Goal: Entertainment & Leisure: Consume media (video, audio)

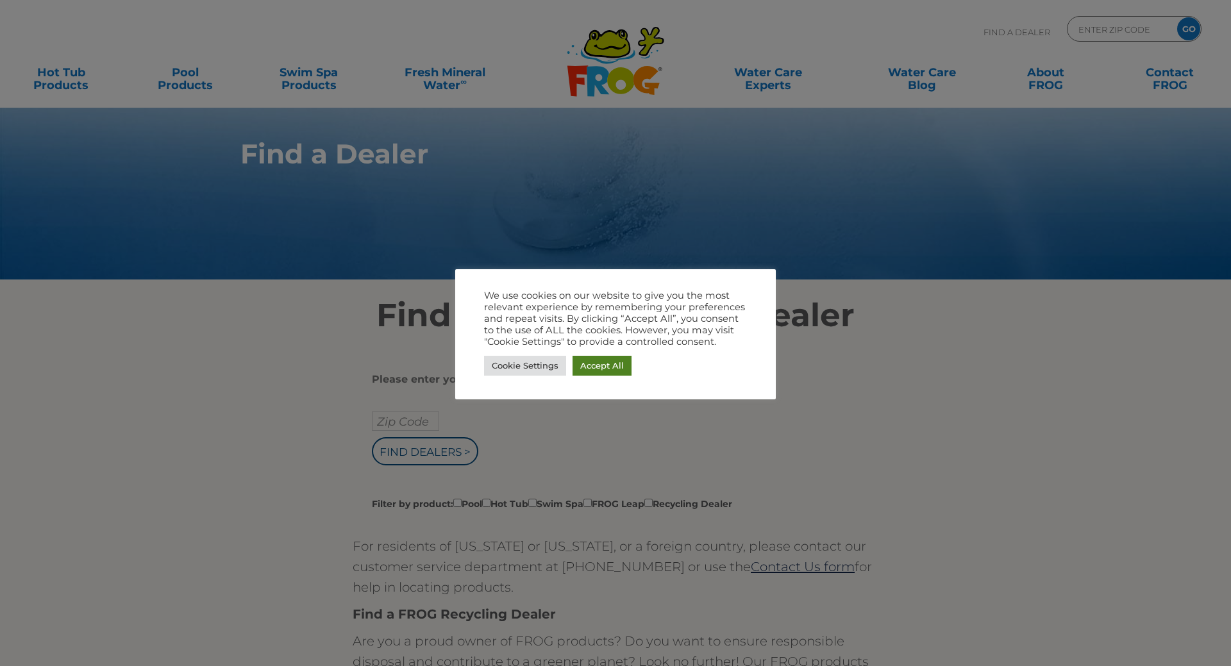
click at [594, 362] on link "Accept All" at bounding box center [602, 366] width 59 height 20
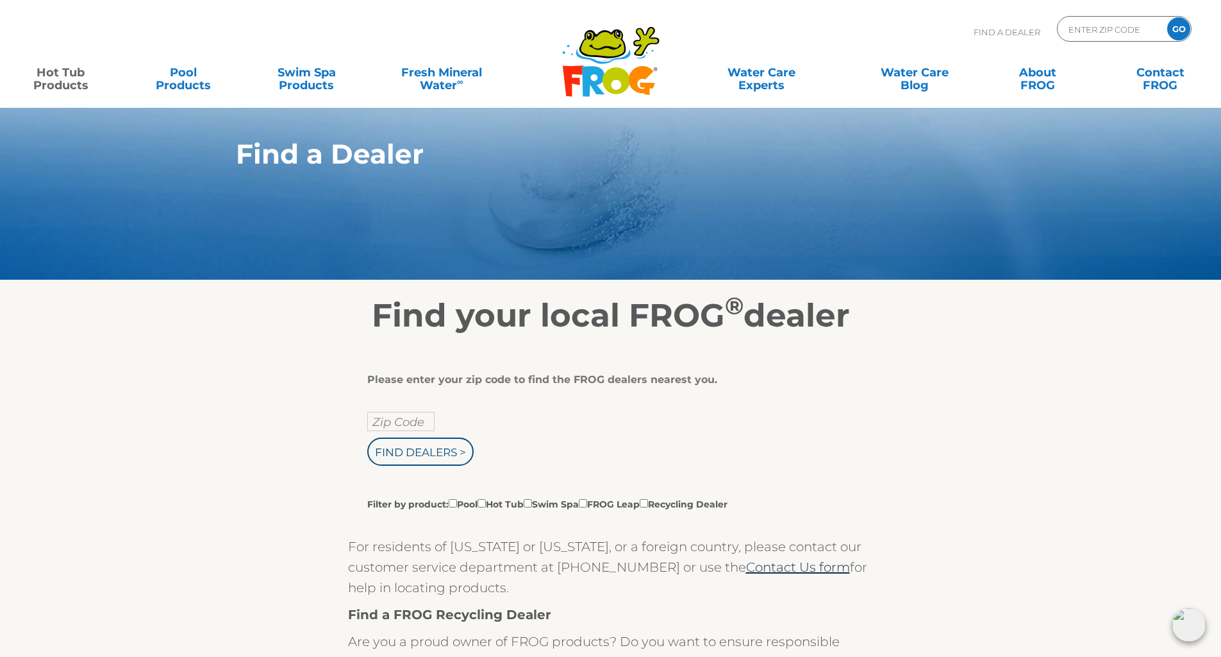
click at [68, 74] on link "Hot Tub Products" at bounding box center [61, 73] width 96 height 26
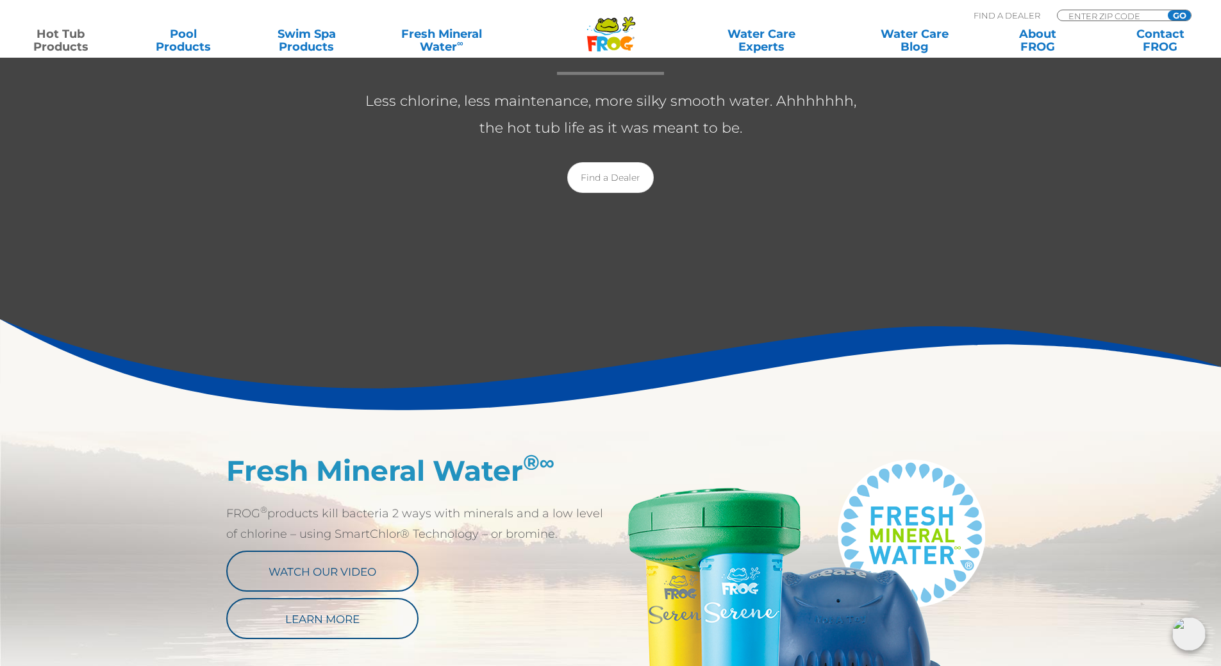
scroll to position [598, 0]
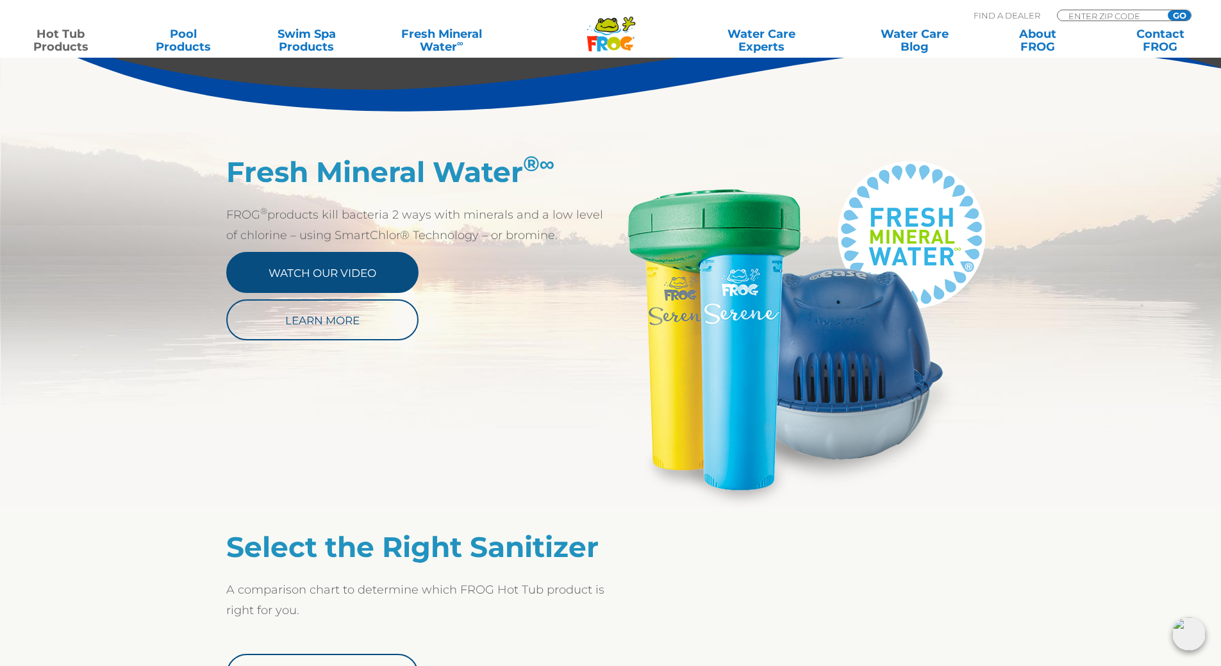
click at [328, 276] on link "Watch Our Video" at bounding box center [322, 272] width 192 height 41
